Goal: Transaction & Acquisition: Book appointment/travel/reservation

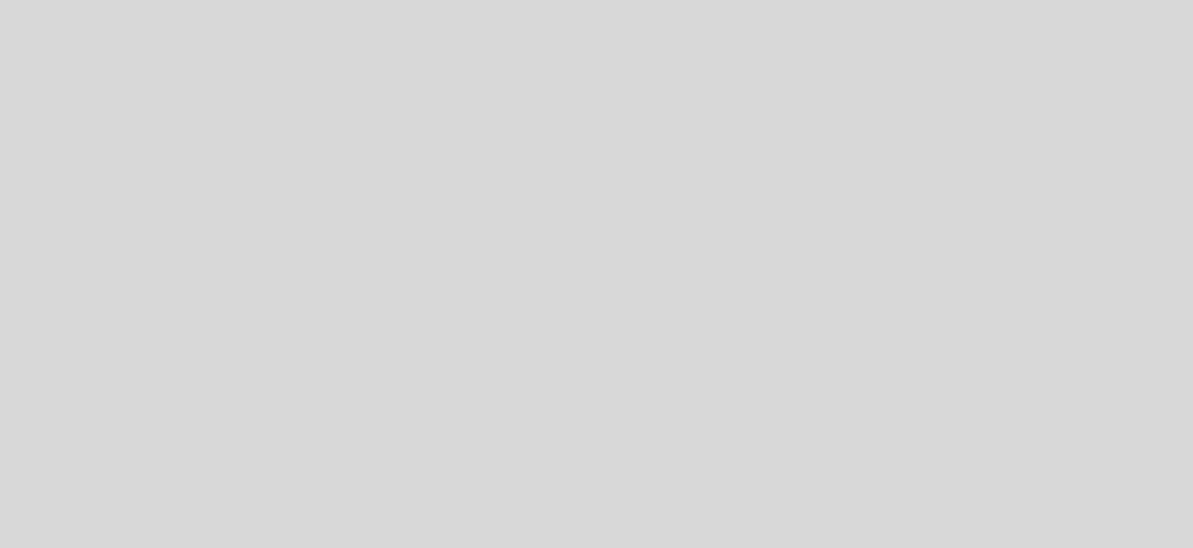
select select "es"
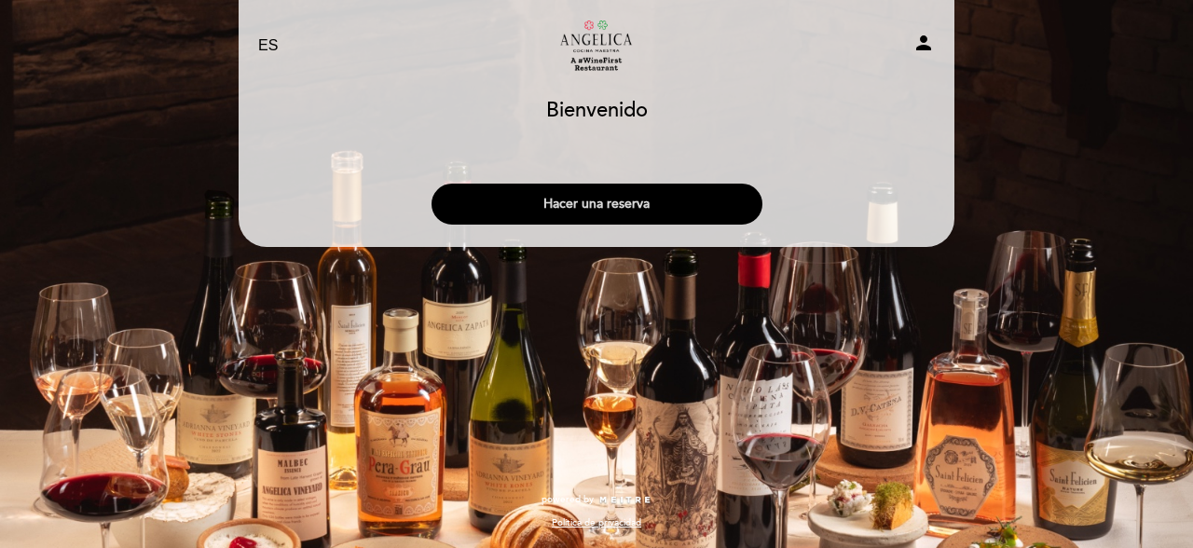
click at [675, 216] on button "Hacer una reserva" at bounding box center [597, 204] width 331 height 41
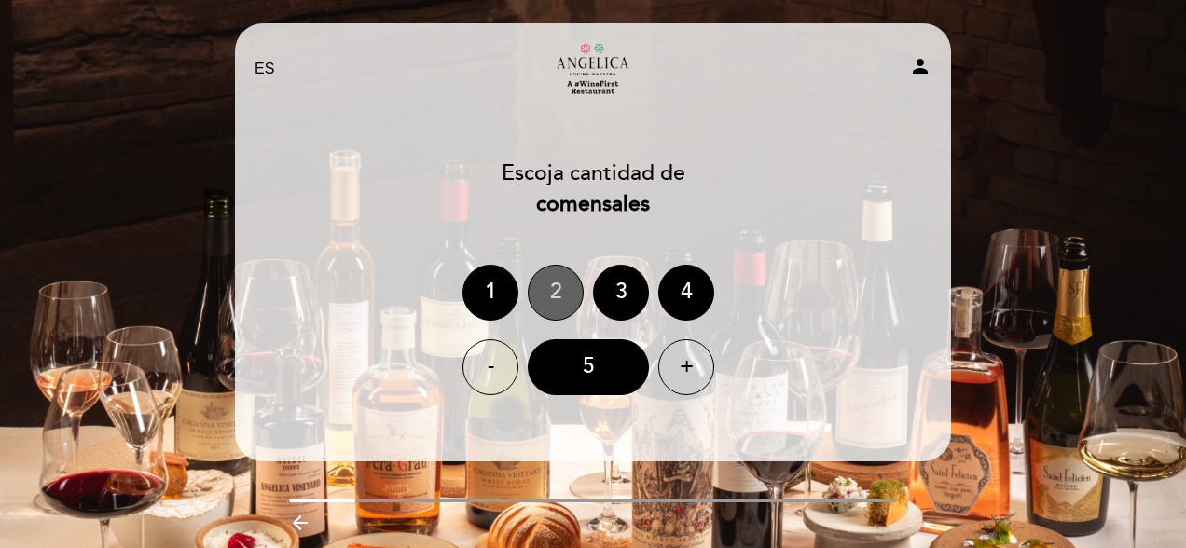
click at [576, 296] on div "2" at bounding box center [556, 293] width 56 height 56
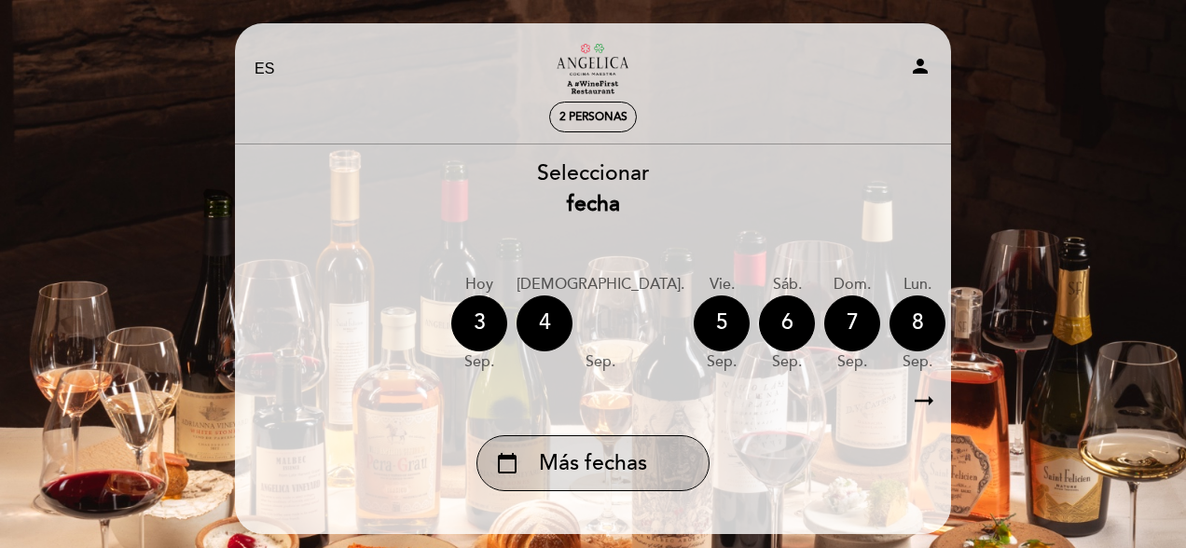
click at [574, 472] on span "Más fechas" at bounding box center [593, 463] width 108 height 31
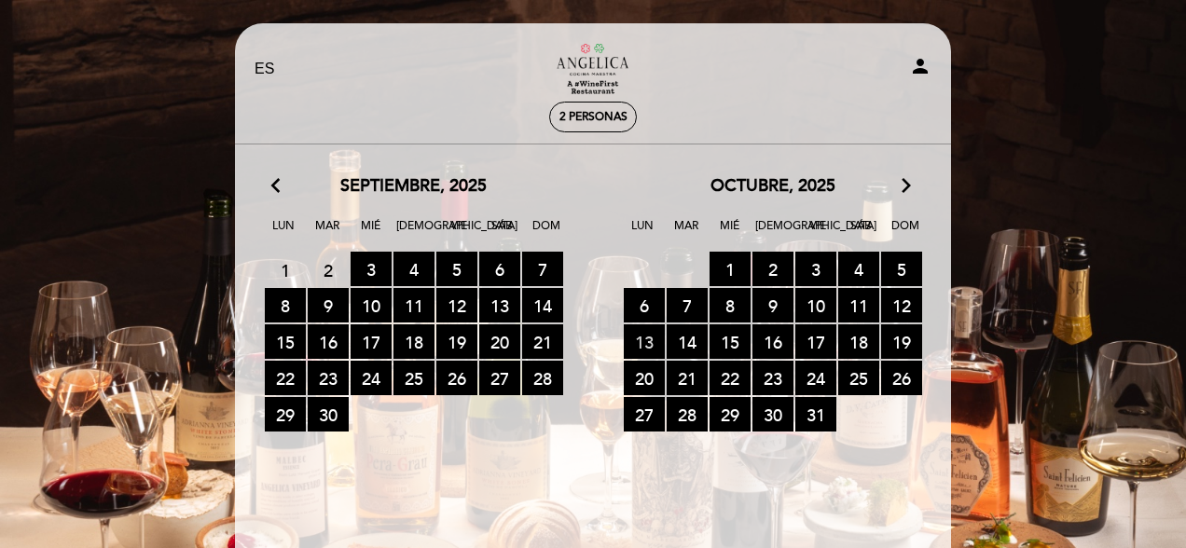
click at [639, 351] on span "13 RESERVAS DISPONIBLES" at bounding box center [644, 341] width 41 height 34
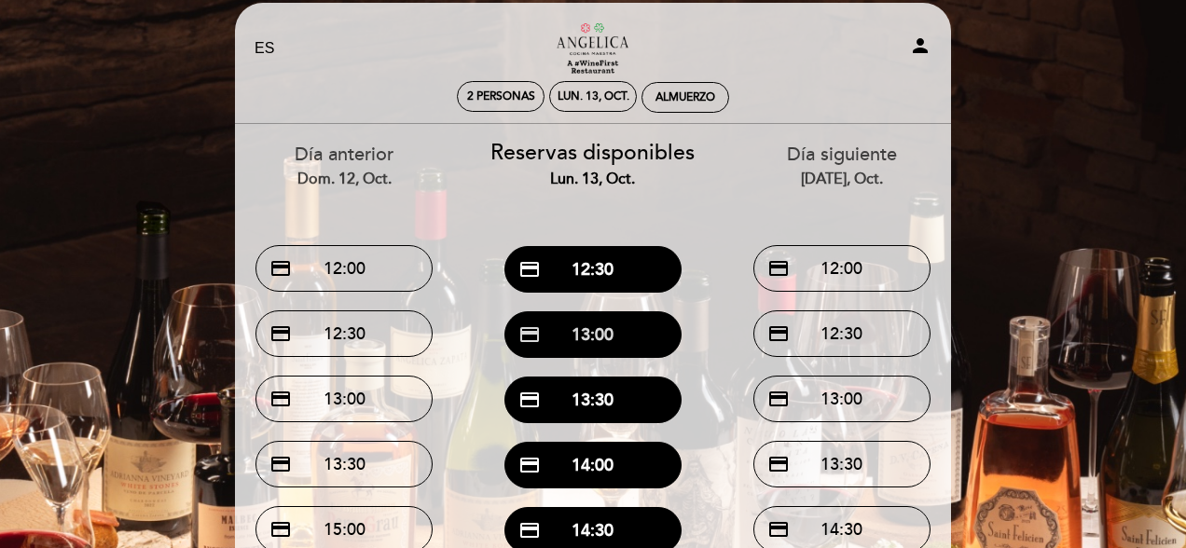
scroll to position [21, 0]
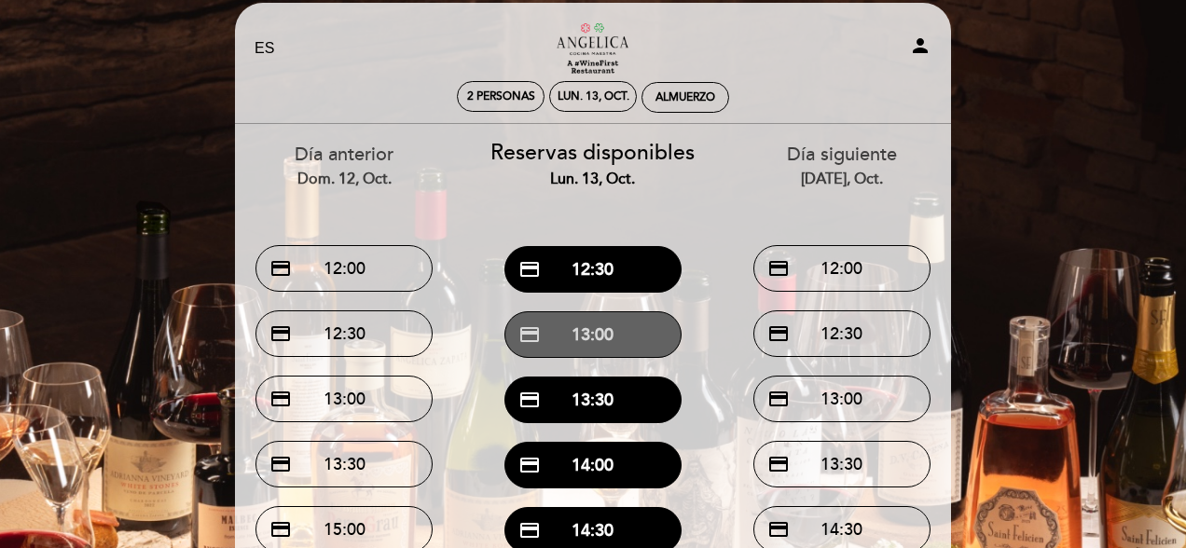
click at [614, 336] on button "credit_card 13:00" at bounding box center [592, 334] width 177 height 47
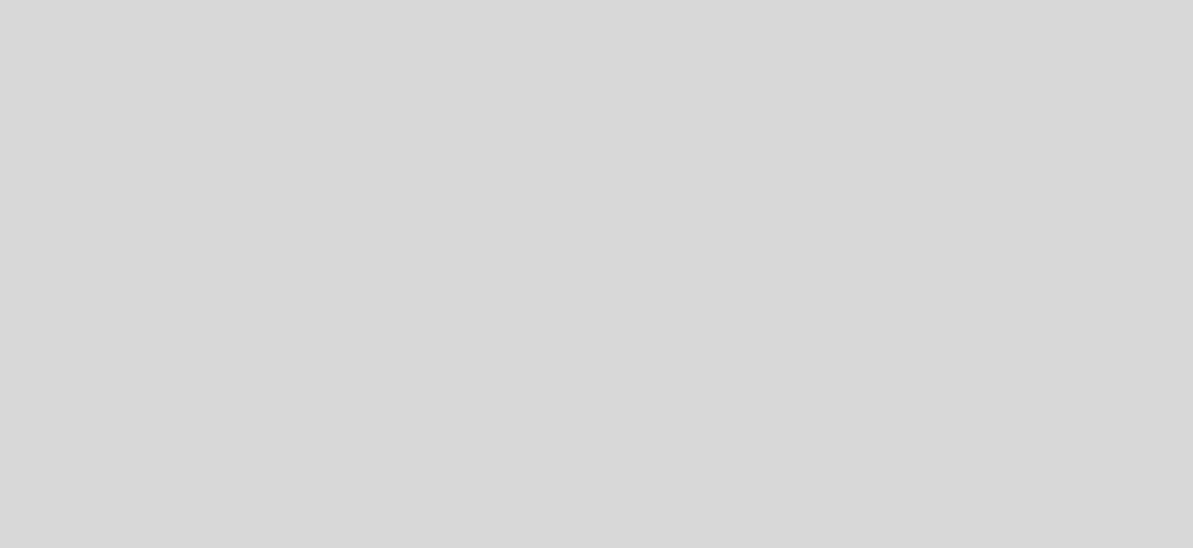
select select "es"
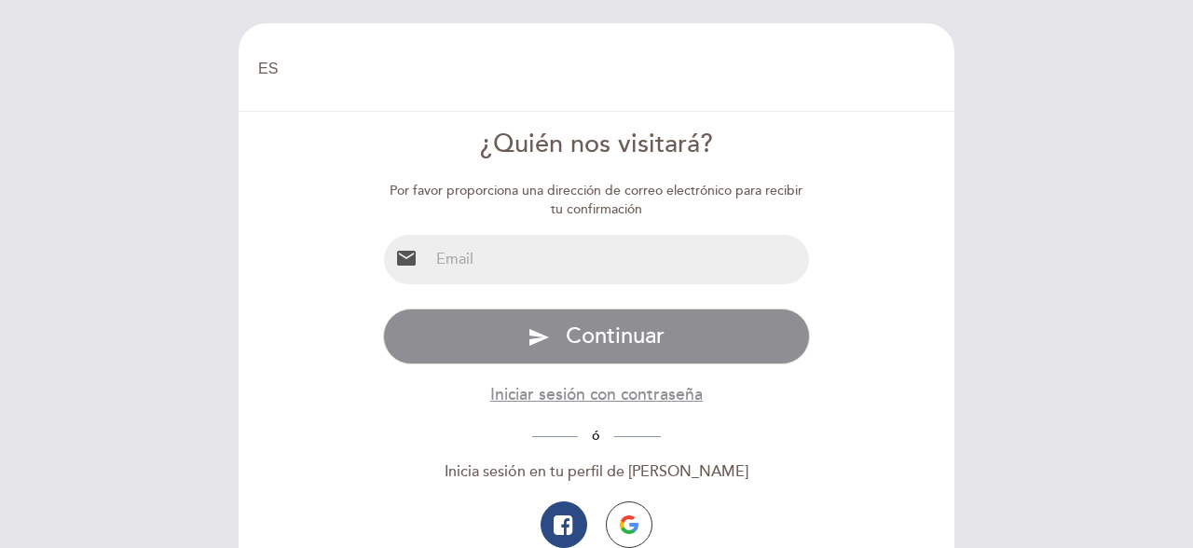
click at [549, 284] on input "email" at bounding box center [619, 259] width 381 height 49
type input "eeonetto@gmail.com"
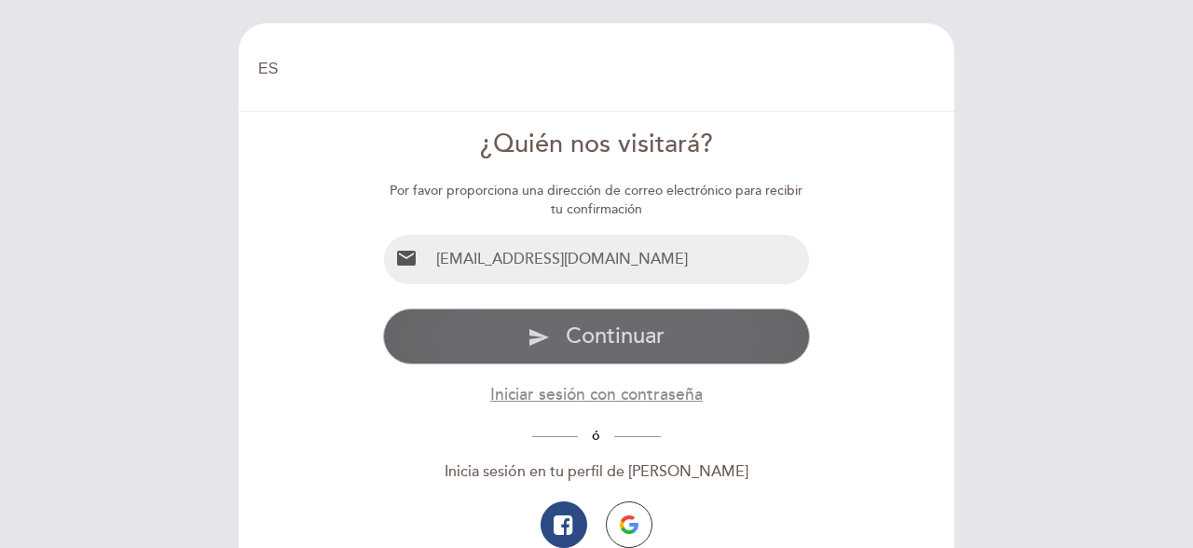
click at [590, 350] on span "Continuar" at bounding box center [615, 336] width 99 height 27
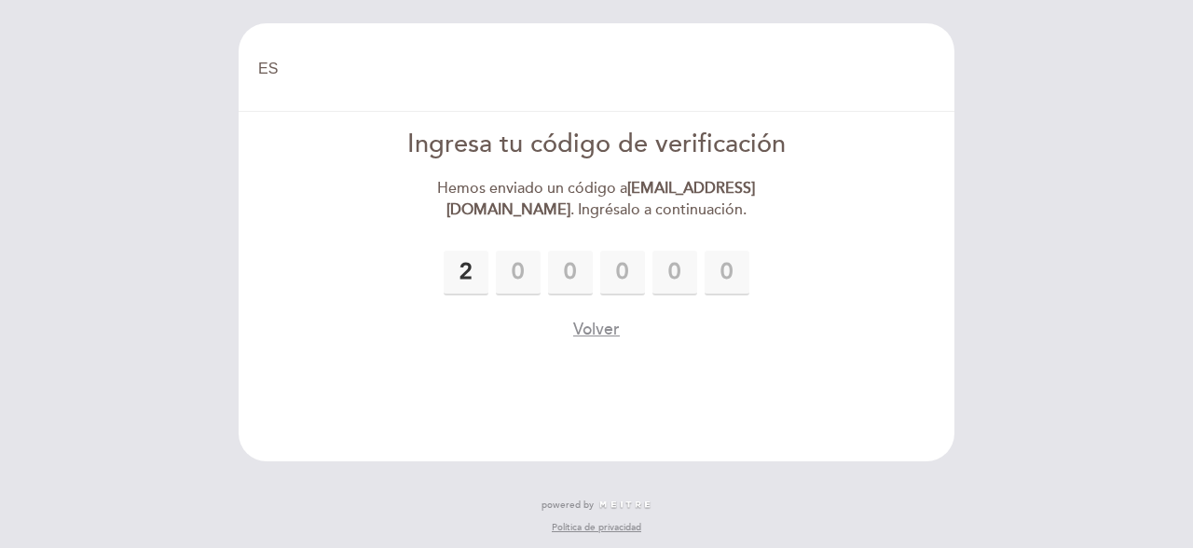
type input "2"
type input "0"
type input "4"
type input "8"
type input "6"
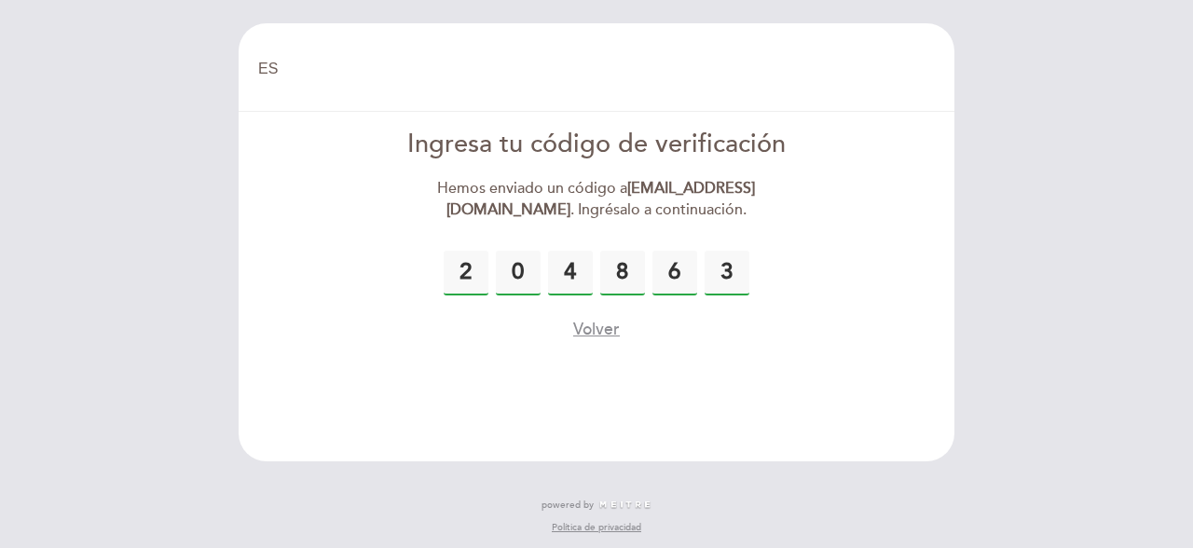
type input "3"
click at [613, 341] on button "Volver" at bounding box center [596, 329] width 47 height 23
